Goal: Task Accomplishment & Management: Manage account settings

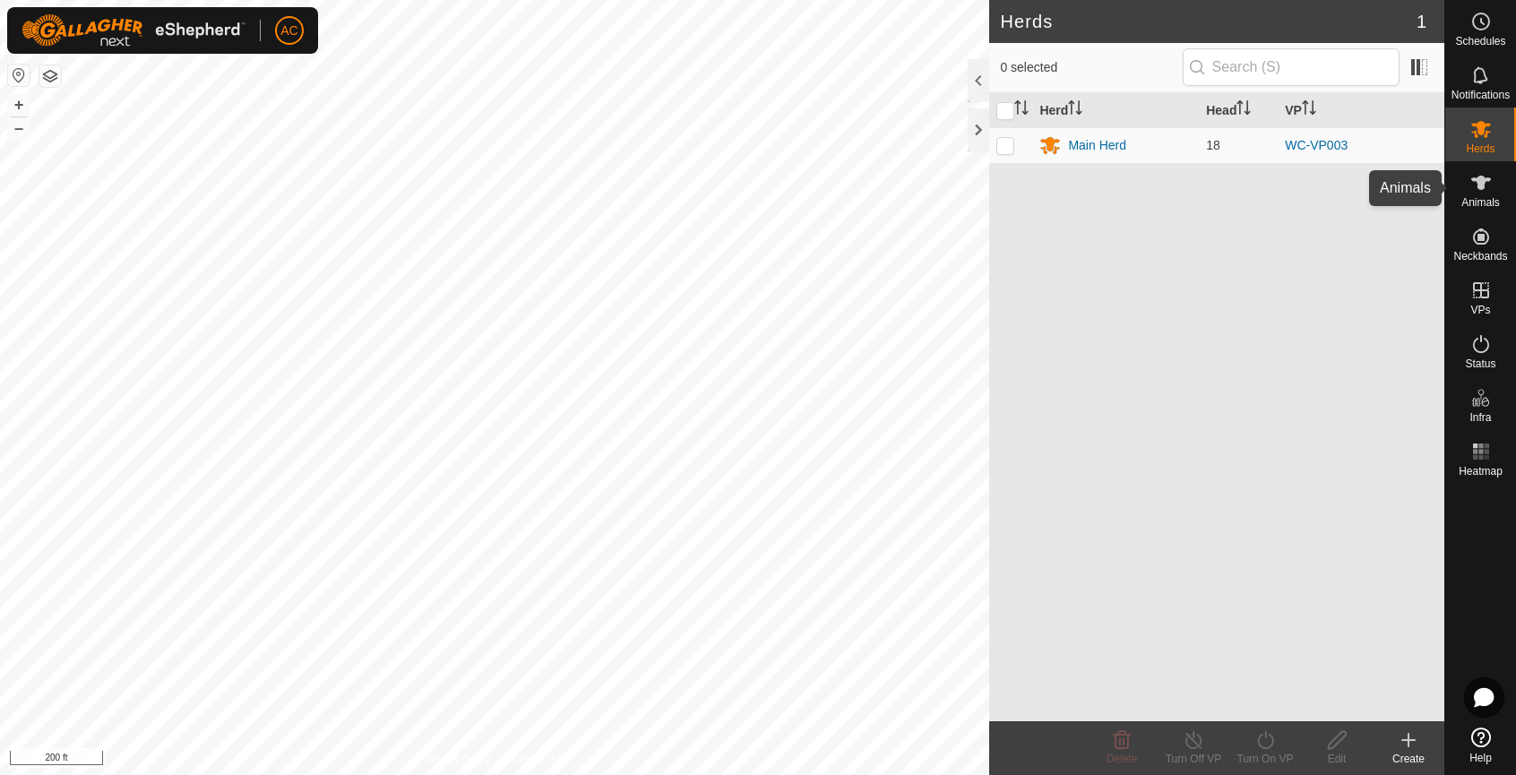
click at [1487, 187] on icon at bounding box center [1481, 183] width 22 height 22
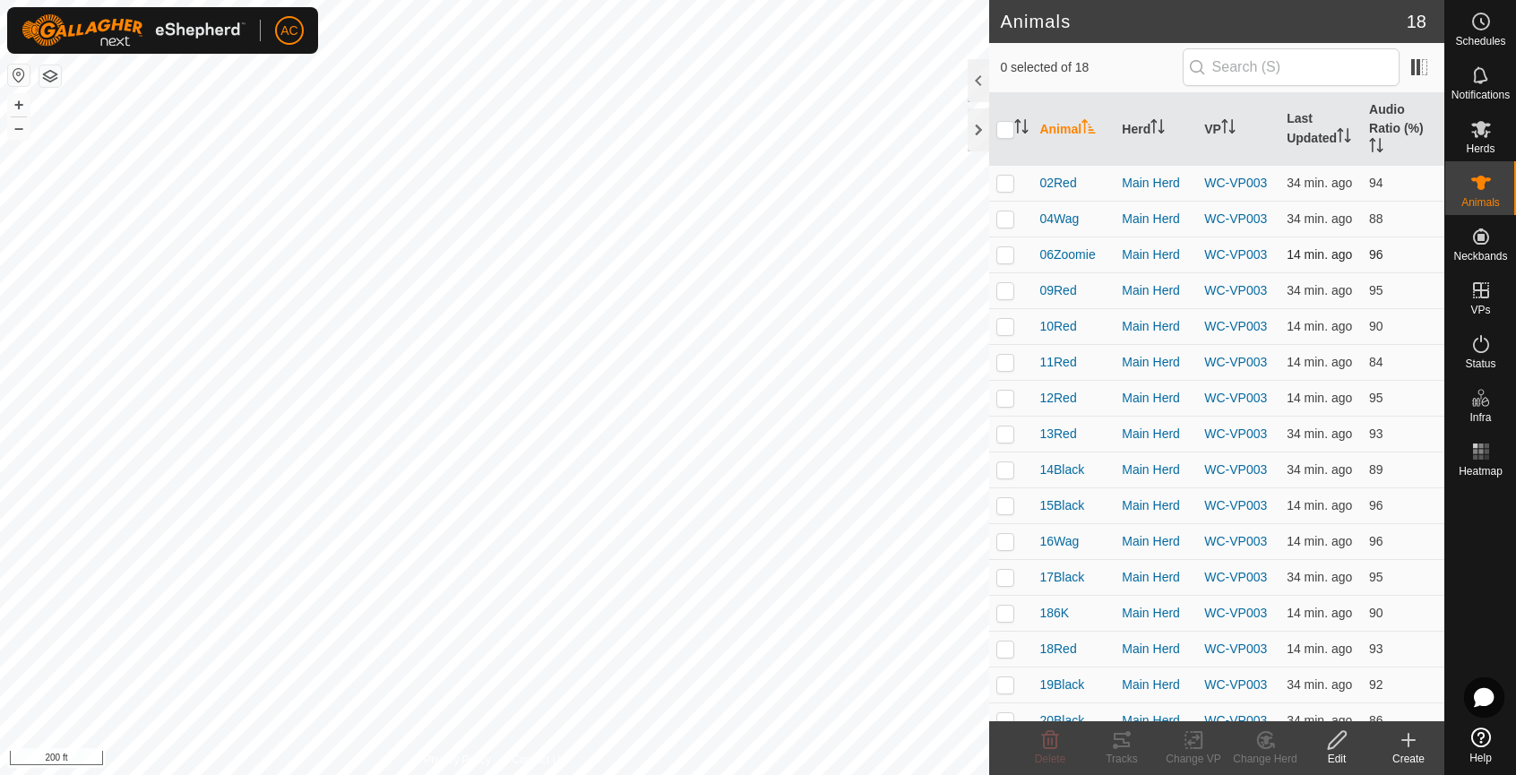
click at [1007, 261] on p-checkbox at bounding box center [1005, 254] width 18 height 14
checkbox input "true"
drag, startPoint x: 1007, startPoint y: 289, endPoint x: 1004, endPoint y: 305, distance: 15.6
click at [1007, 293] on td at bounding box center [1010, 290] width 43 height 36
checkbox input "true"
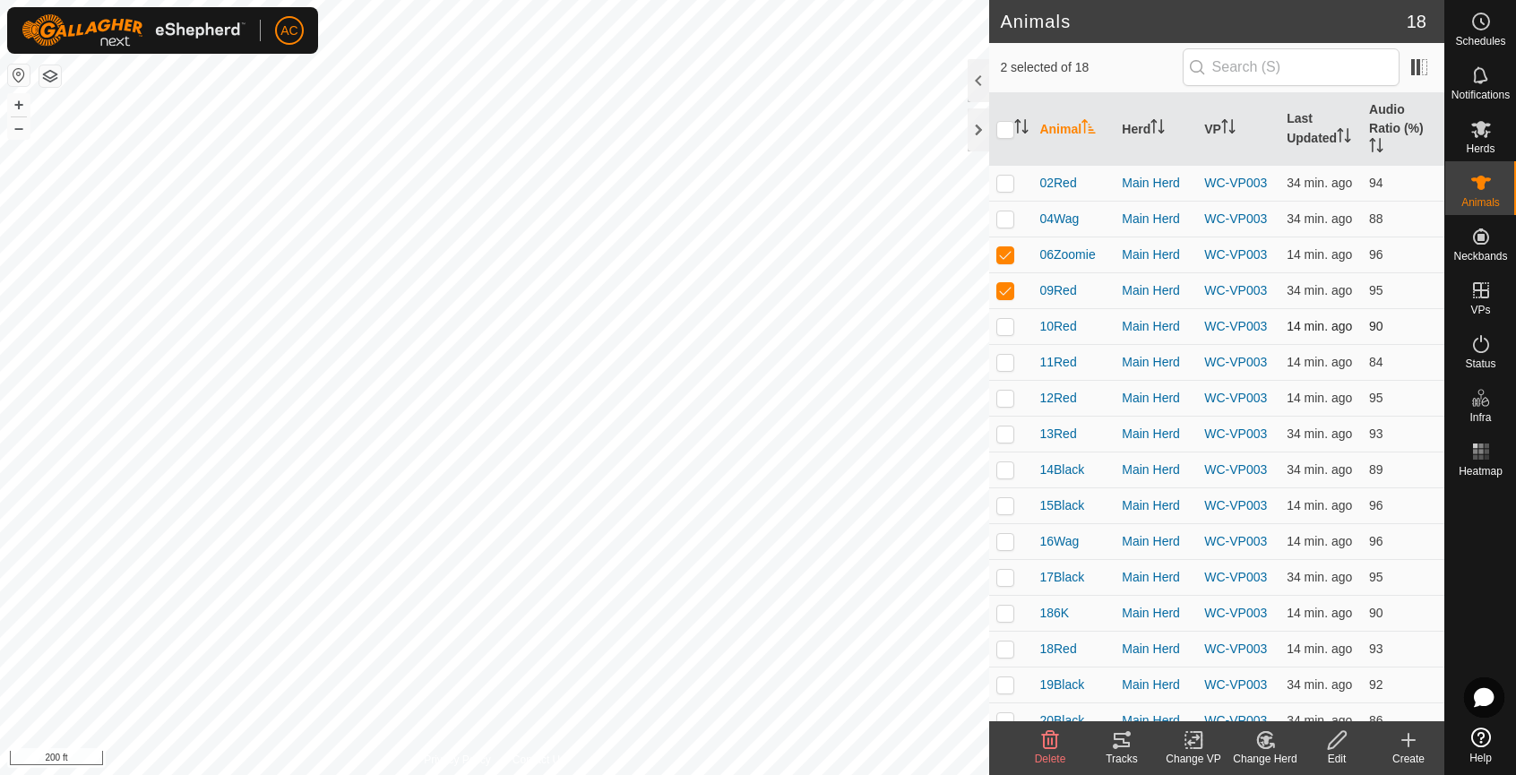
click at [1001, 333] on p-checkbox at bounding box center [1005, 326] width 18 height 14
checkbox input "true"
click at [1002, 369] on p-checkbox at bounding box center [1005, 362] width 18 height 14
checkbox input "true"
click at [1008, 416] on td at bounding box center [1010, 398] width 43 height 36
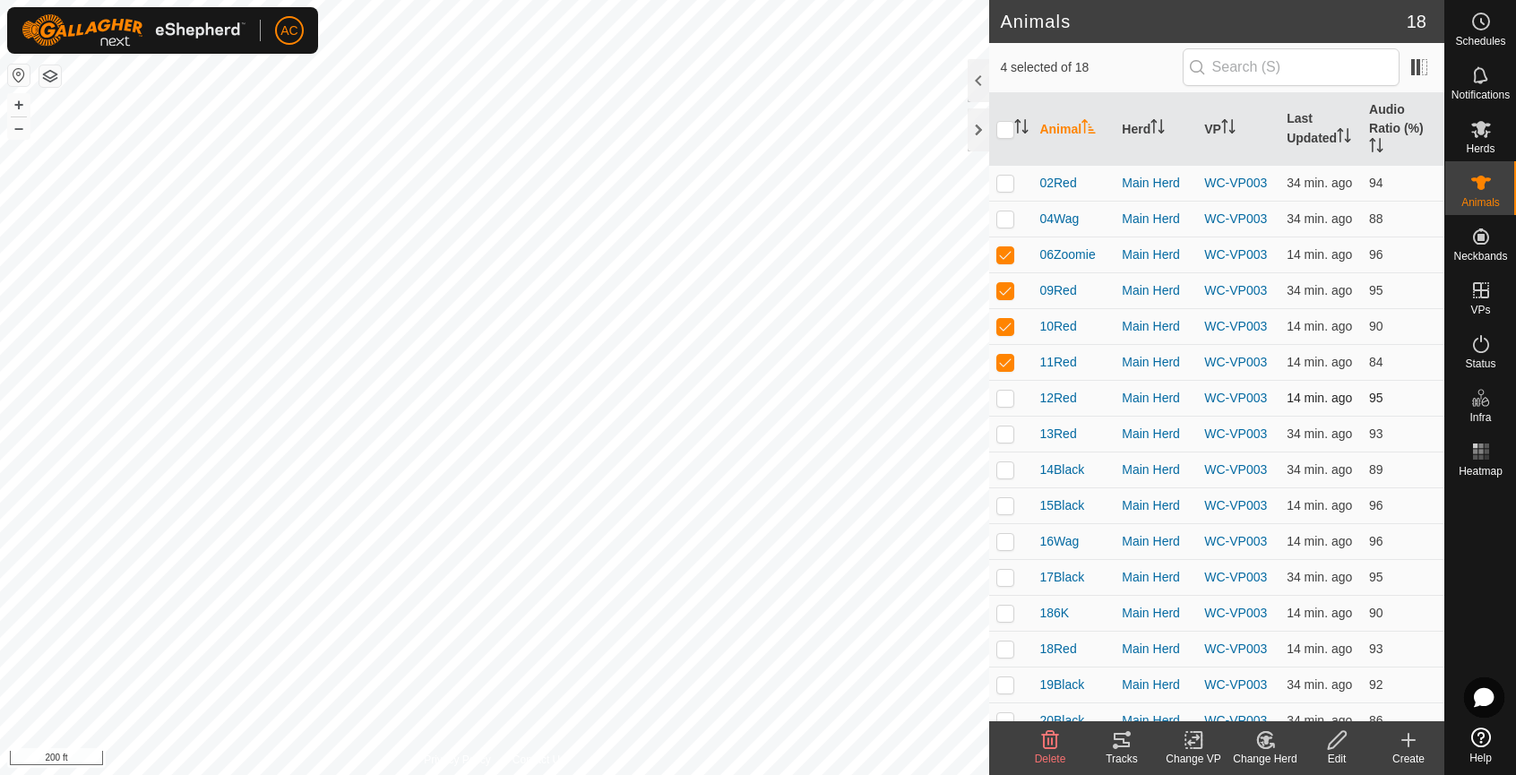
checkbox input "true"
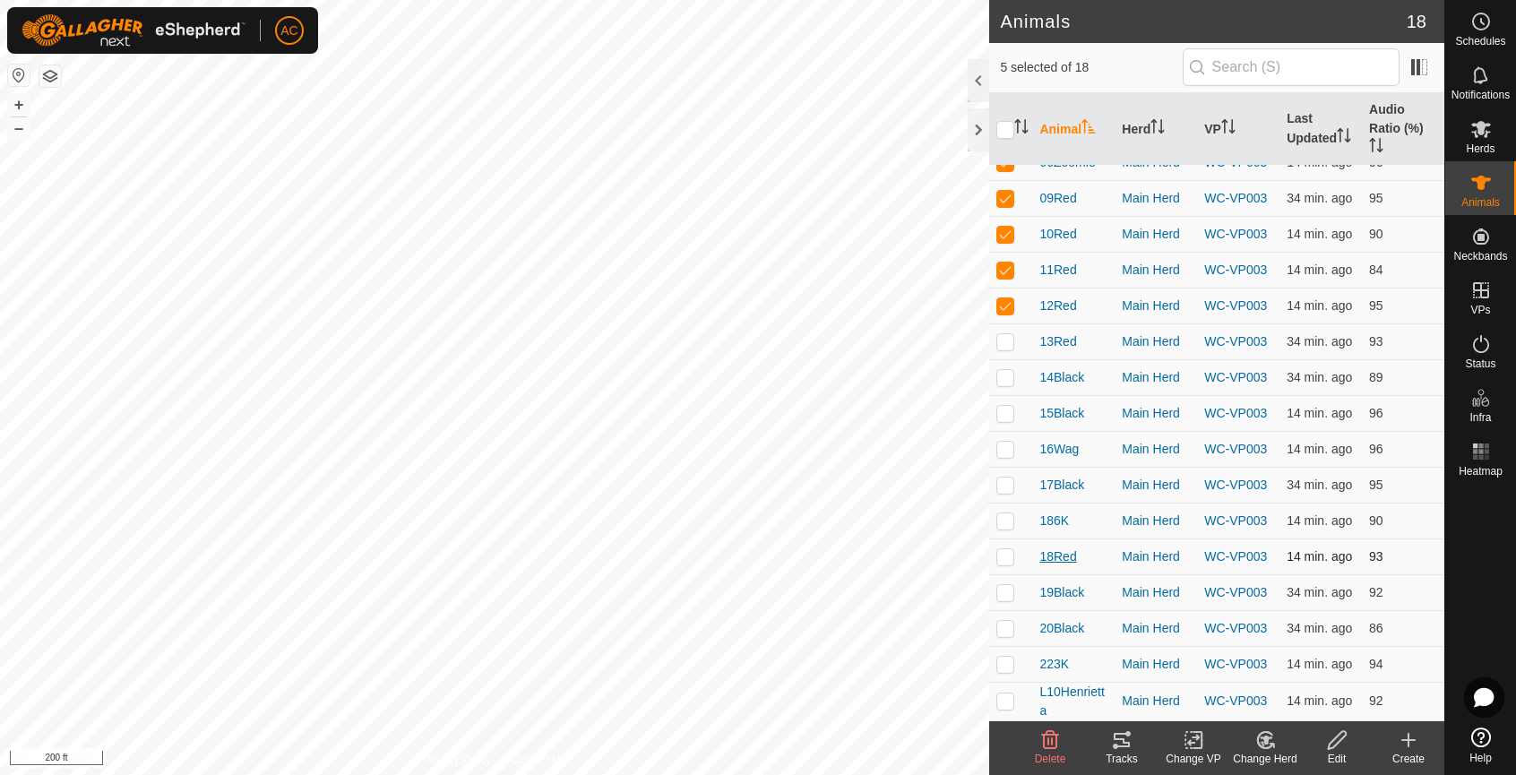
scroll to position [138, 0]
click at [1124, 750] on icon at bounding box center [1122, 740] width 22 height 22
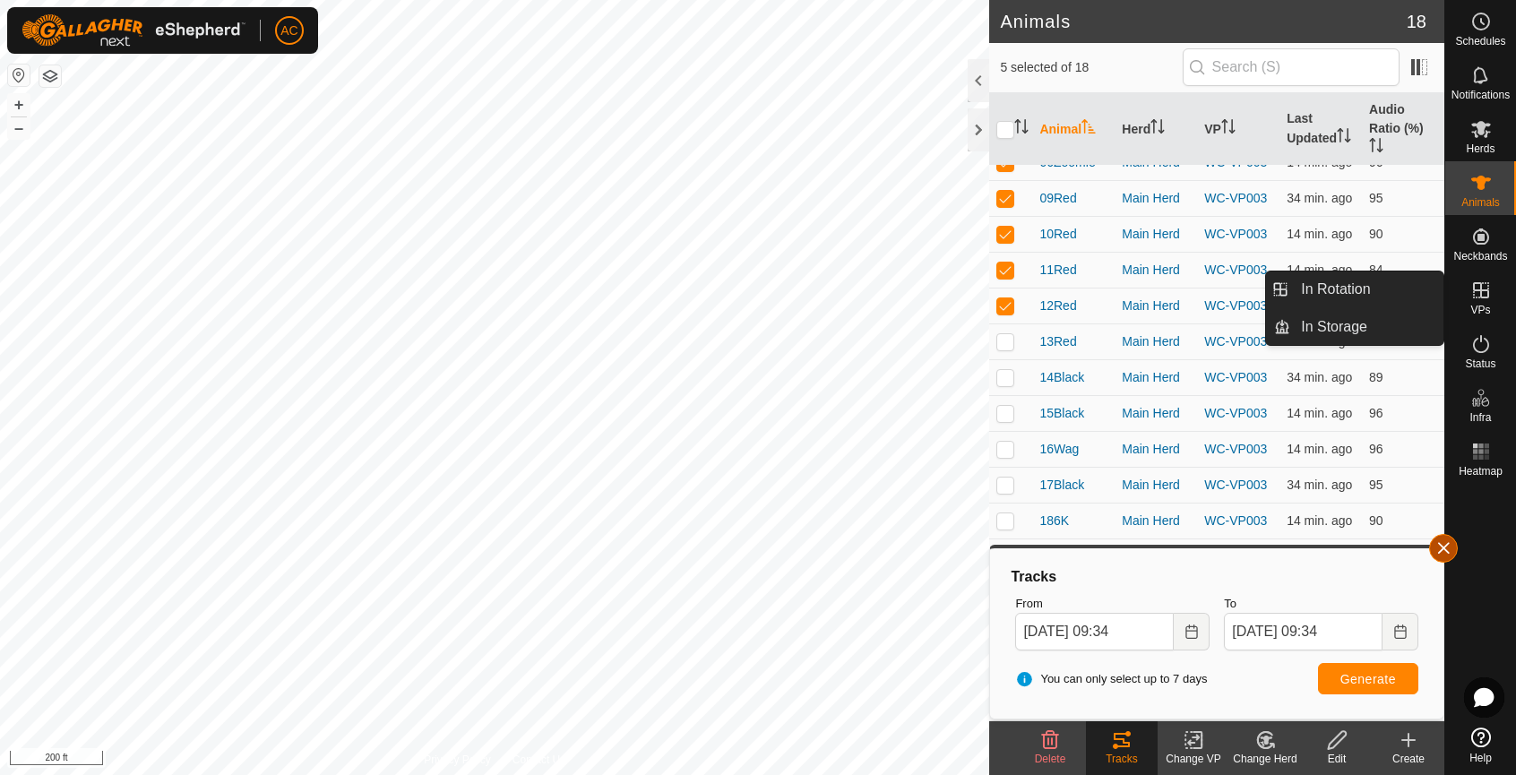
click at [1442, 547] on button "button" at bounding box center [1443, 548] width 29 height 29
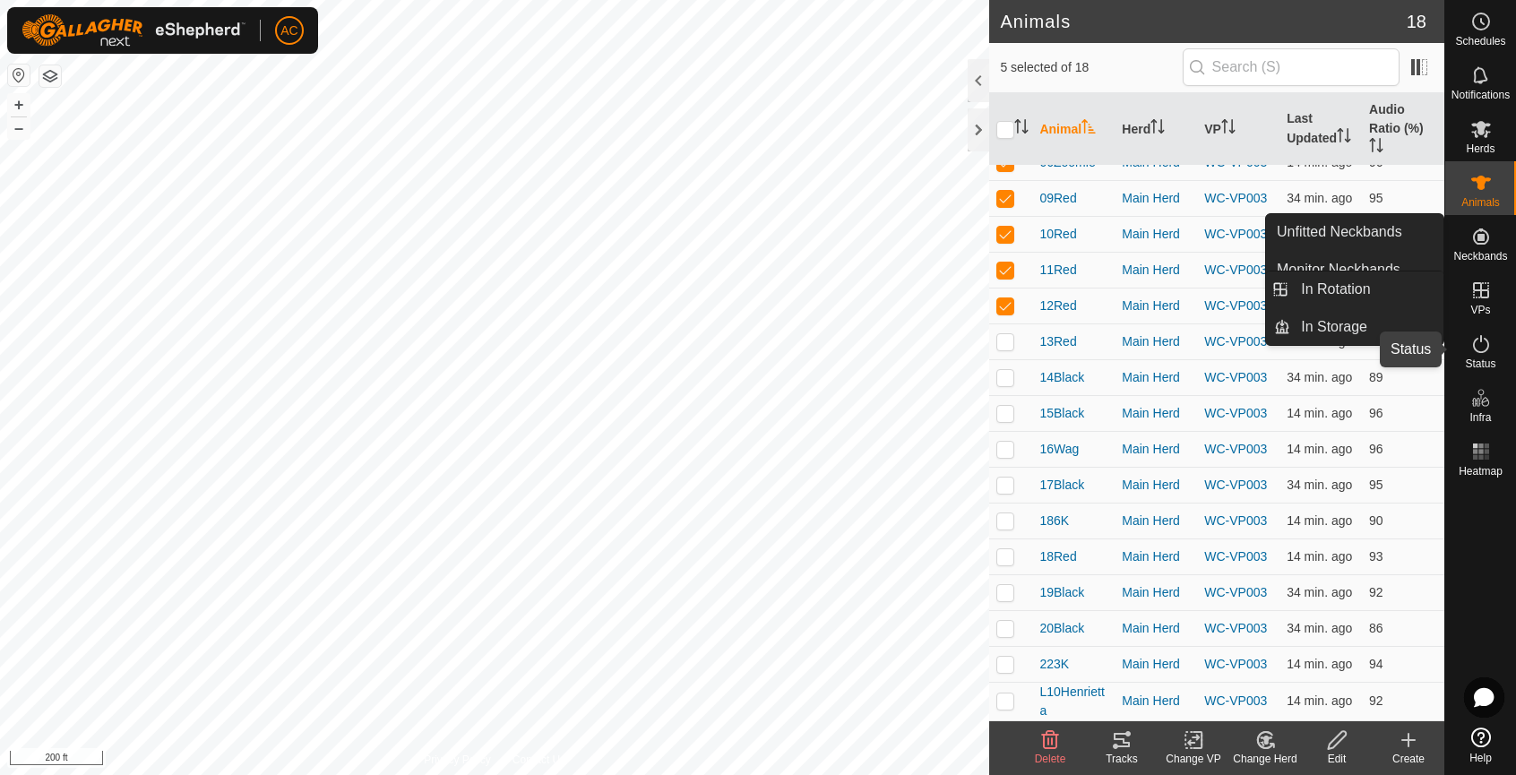
click at [1478, 345] on icon at bounding box center [1481, 344] width 22 height 22
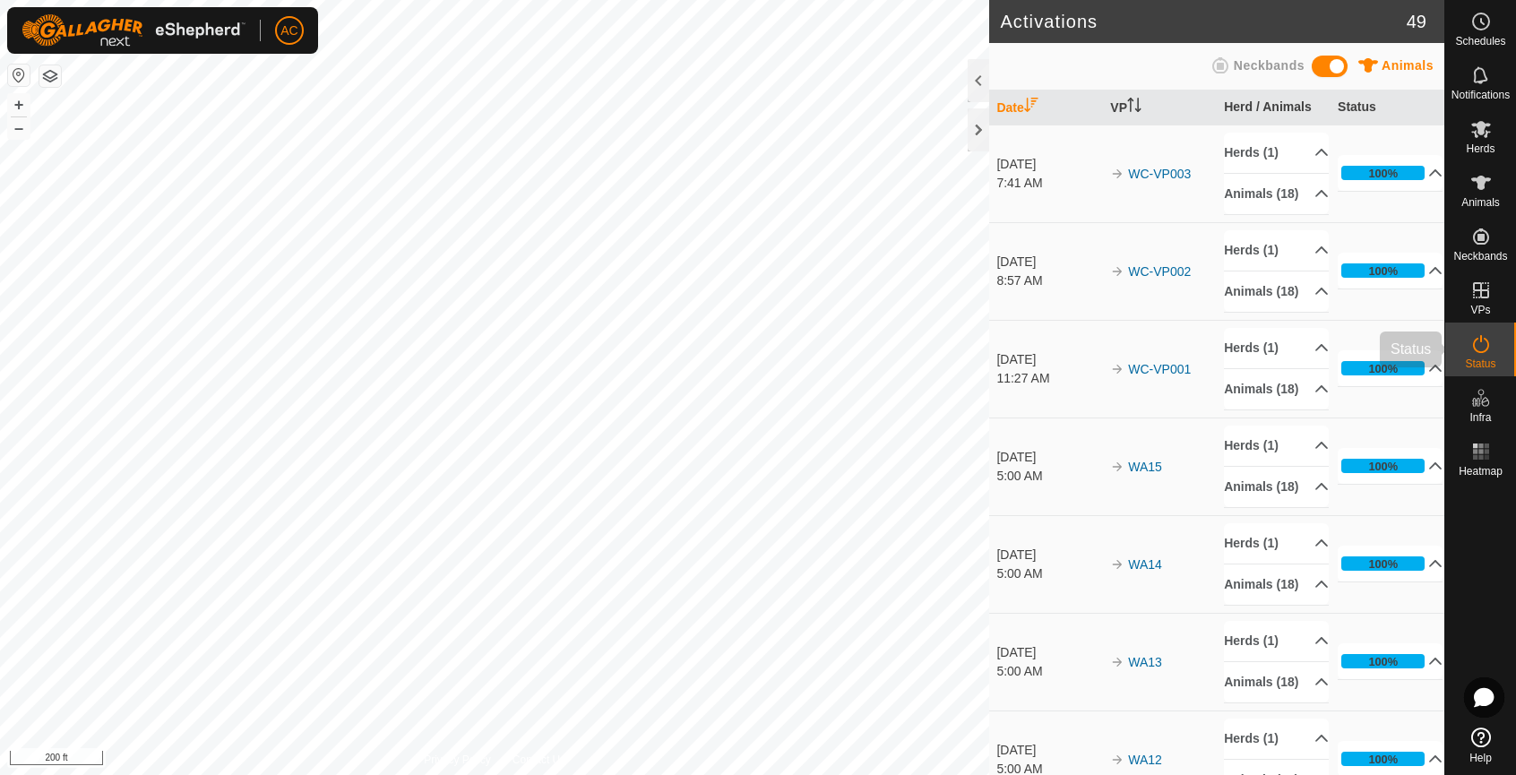
click at [1490, 350] on icon at bounding box center [1481, 344] width 22 height 22
